Goal: Navigation & Orientation: Find specific page/section

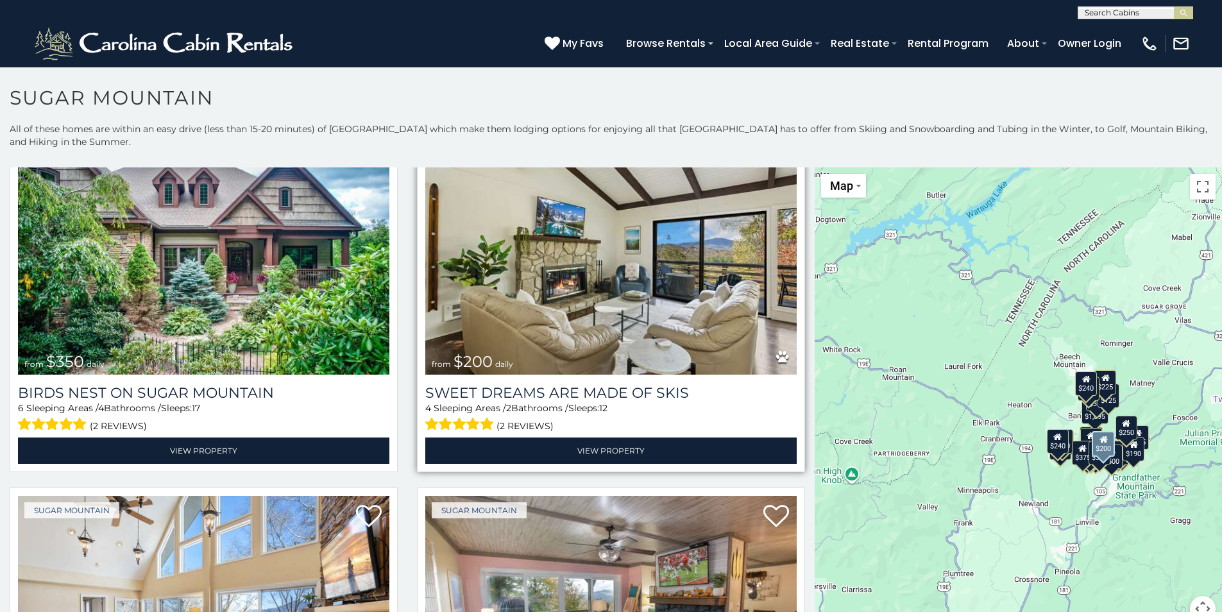
scroll to position [513, 0]
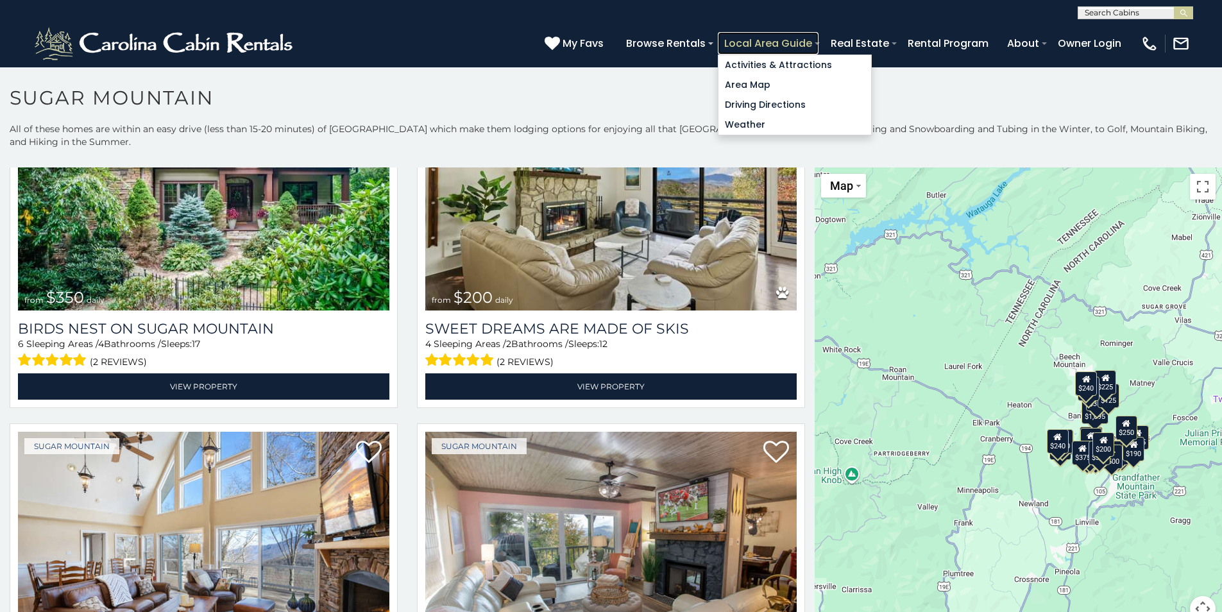
click at [812, 47] on link "Local Area Guide" at bounding box center [768, 43] width 101 height 22
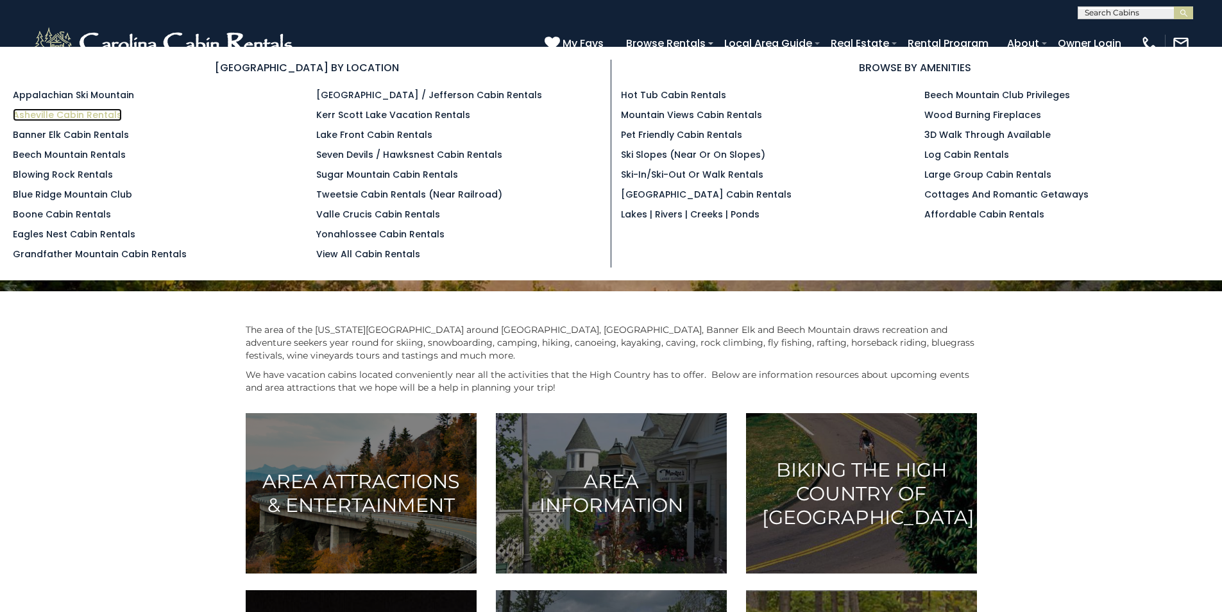
click at [26, 116] on link "Asheville Cabin Rentals" at bounding box center [67, 114] width 109 height 13
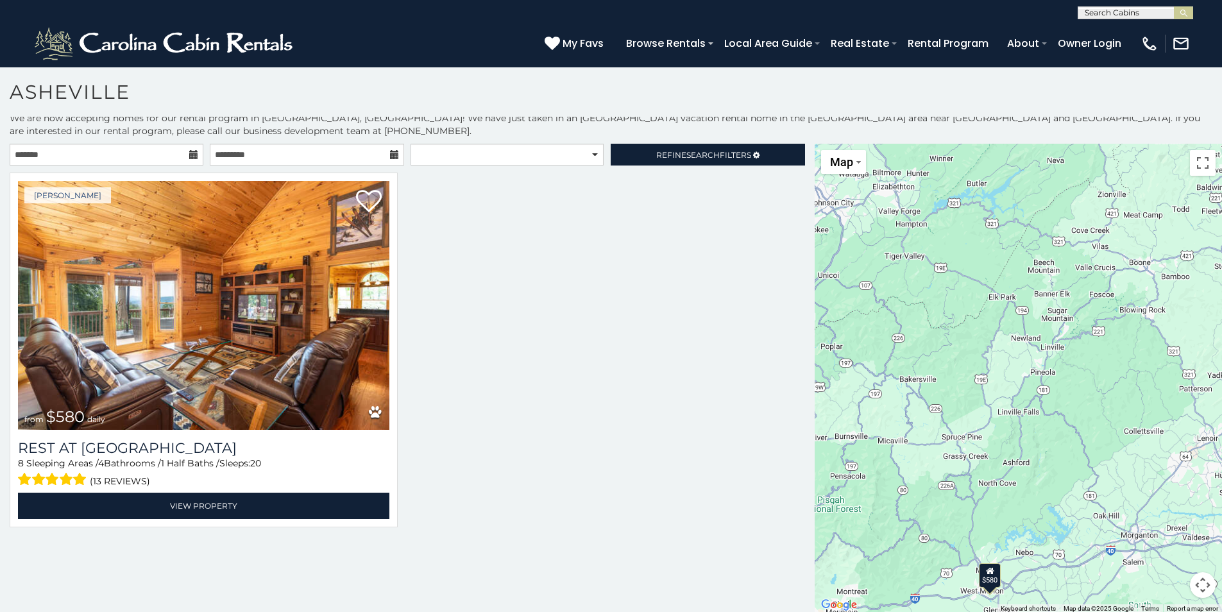
scroll to position [7, 0]
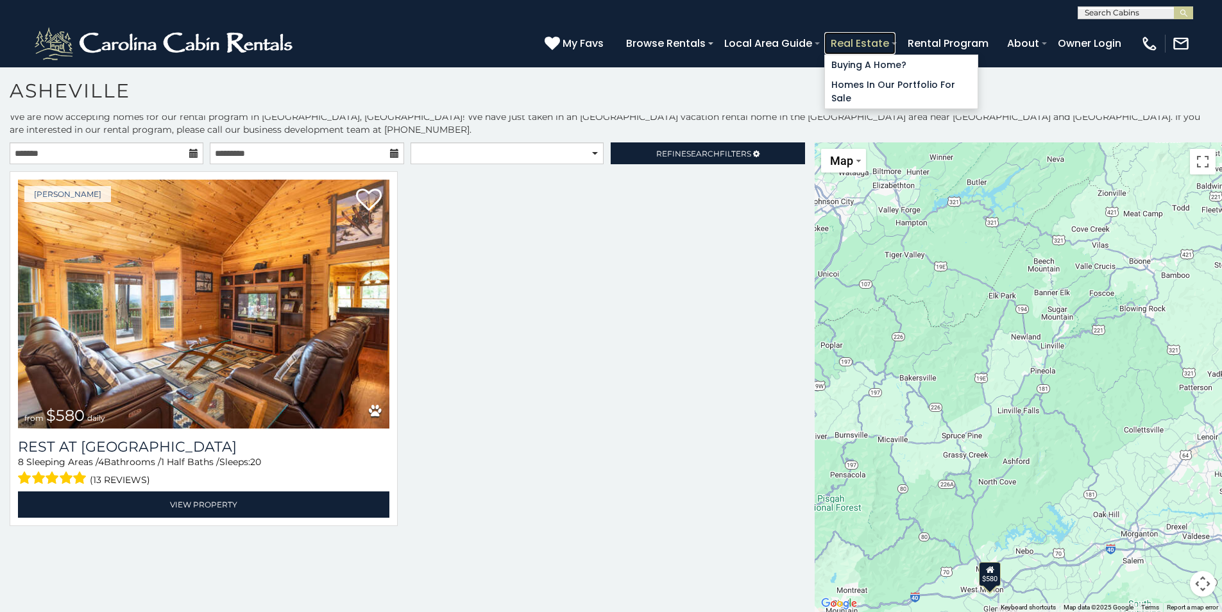
click at [852, 51] on link "Real Estate" at bounding box center [859, 43] width 71 height 22
